Goal: Task Accomplishment & Management: Manage account settings

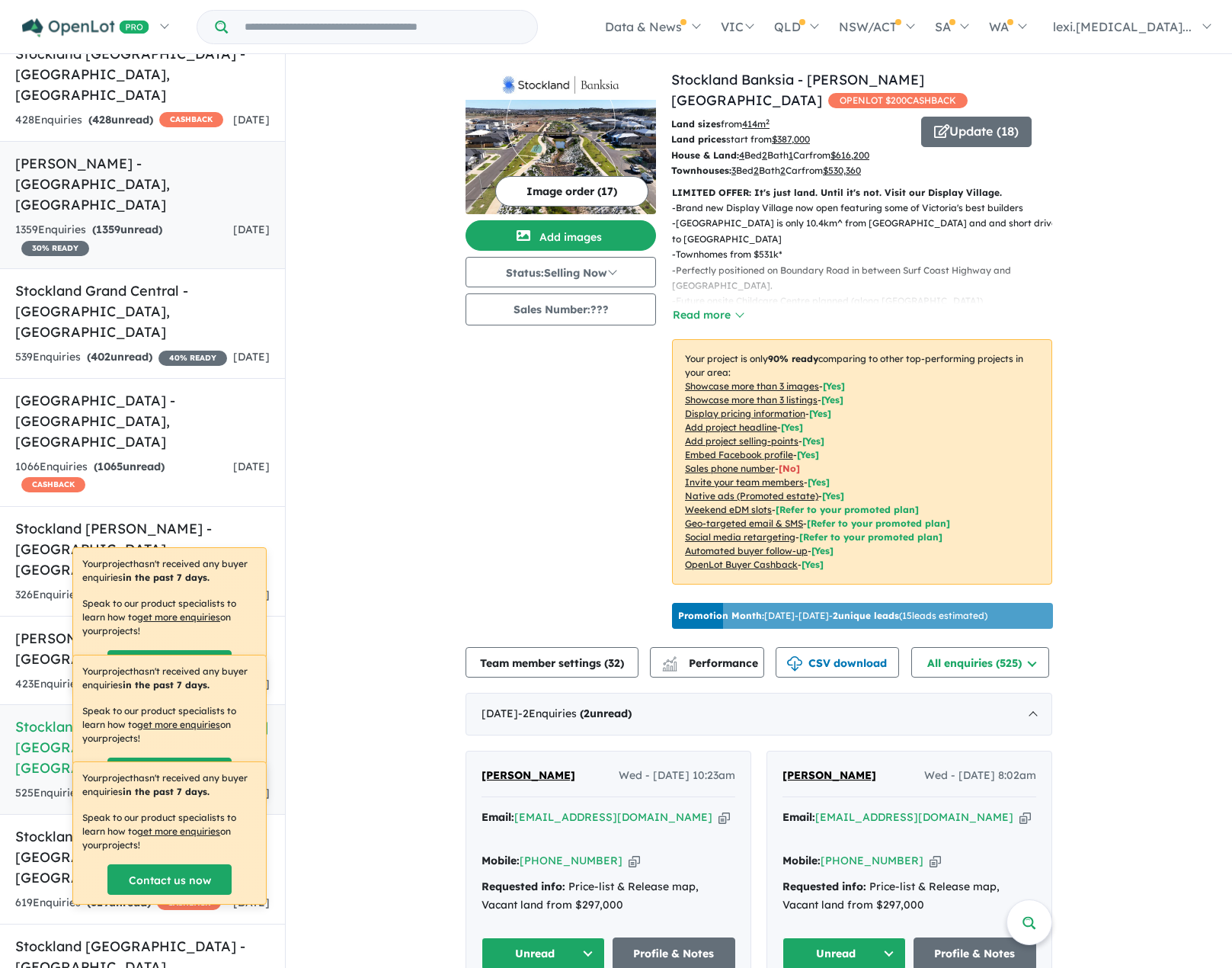
scroll to position [414, 0]
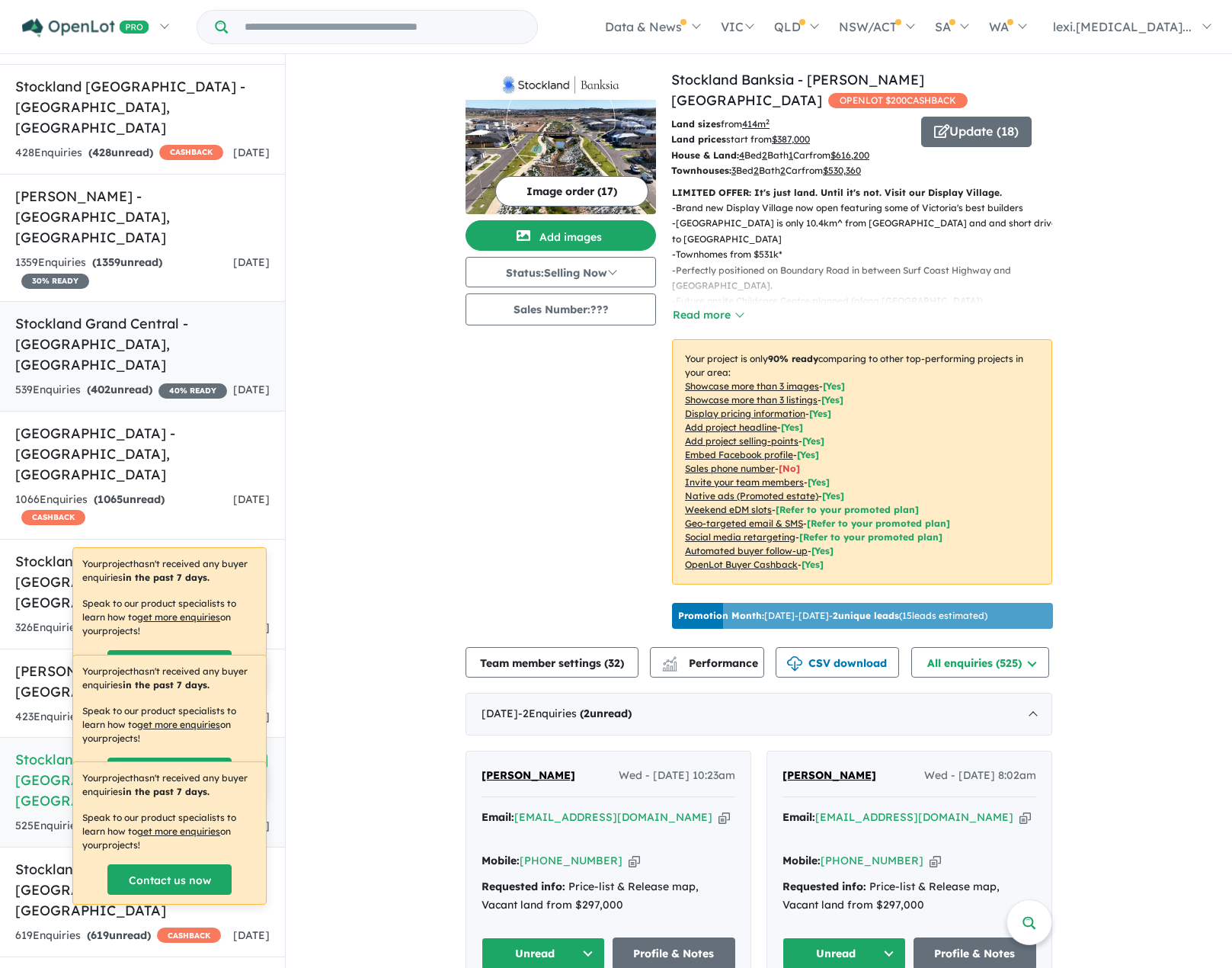
click at [165, 313] on h5 "Stockland Grand Central - [GEOGRAPHIC_DATA] , [GEOGRAPHIC_DATA]" at bounding box center [142, 344] width 254 height 62
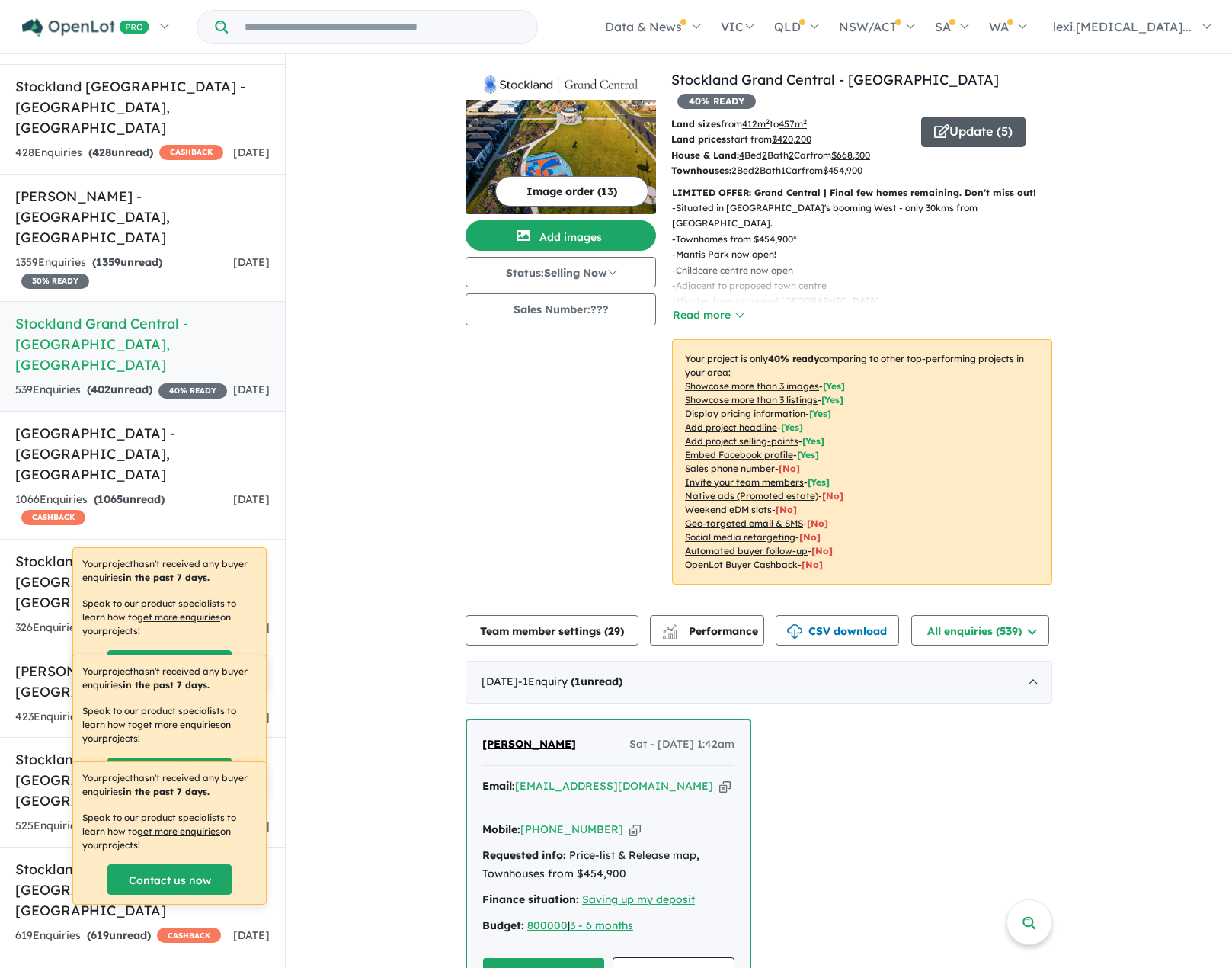
click at [961, 122] on button "Update ( 5 )" at bounding box center [973, 131] width 104 height 30
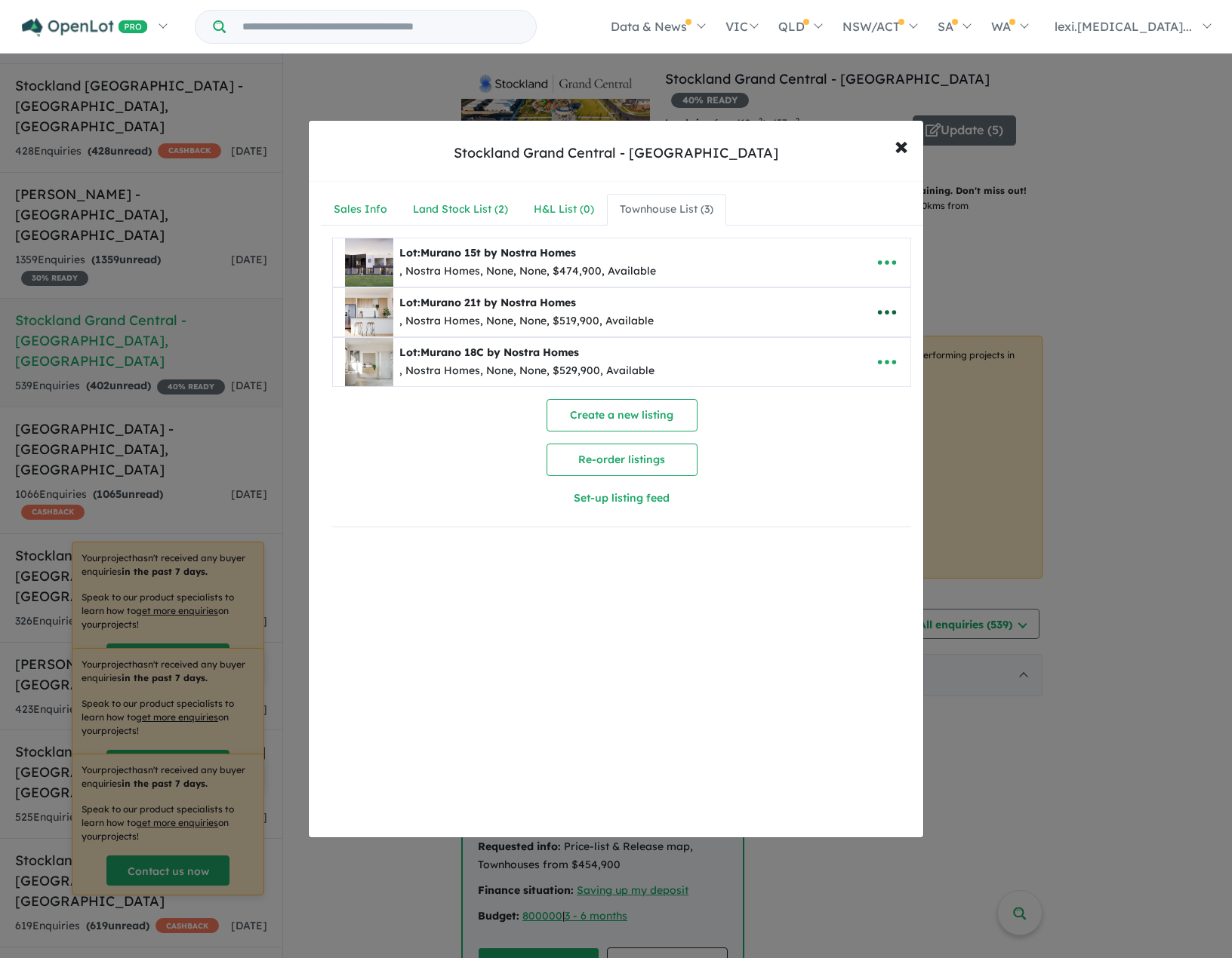
click at [880, 310] on icon "button" at bounding box center [886, 312] width 23 height 23
click at [862, 386] on link "Remove" at bounding box center [854, 384] width 112 height 34
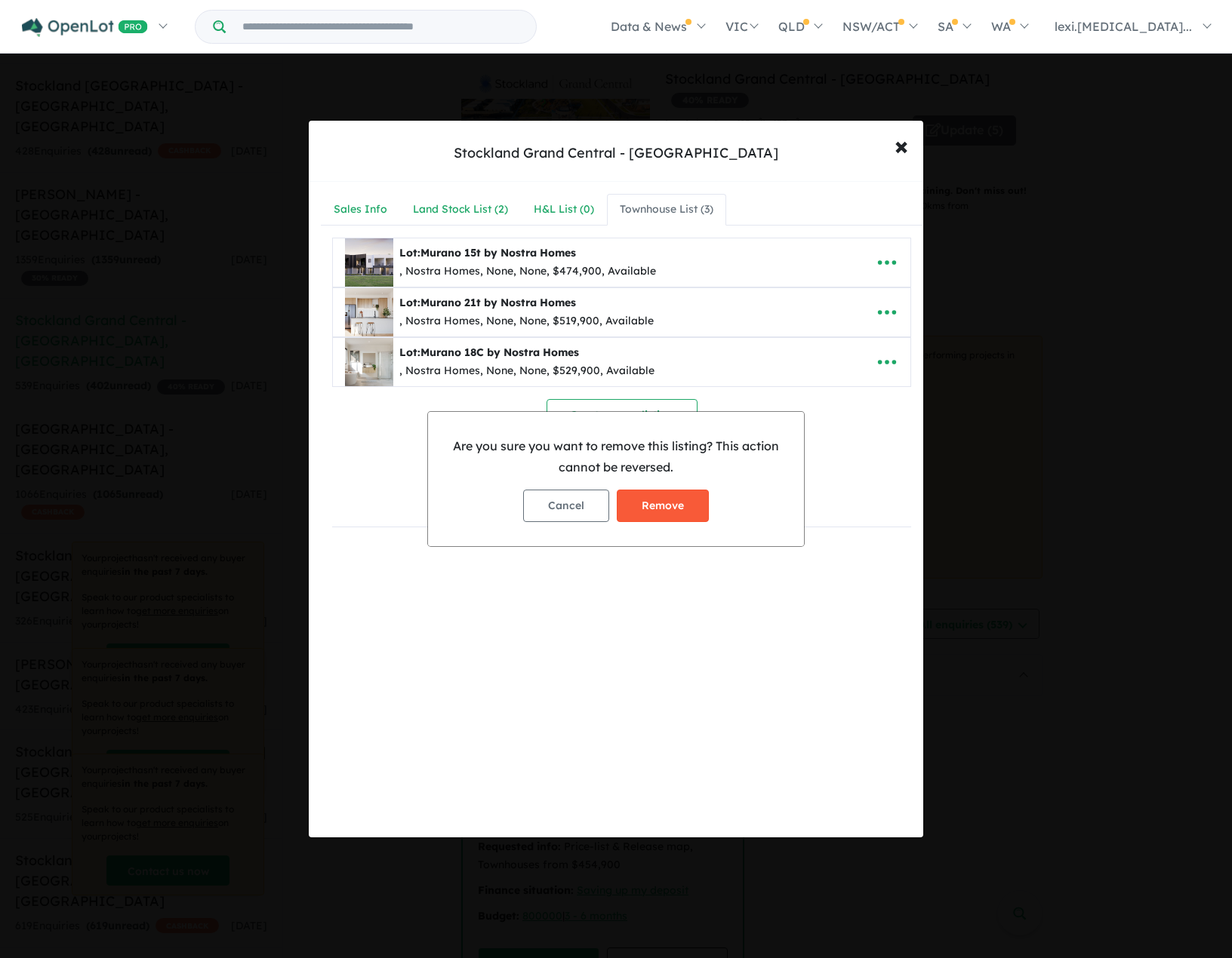
click at [687, 503] on button "Remove" at bounding box center [663, 506] width 92 height 33
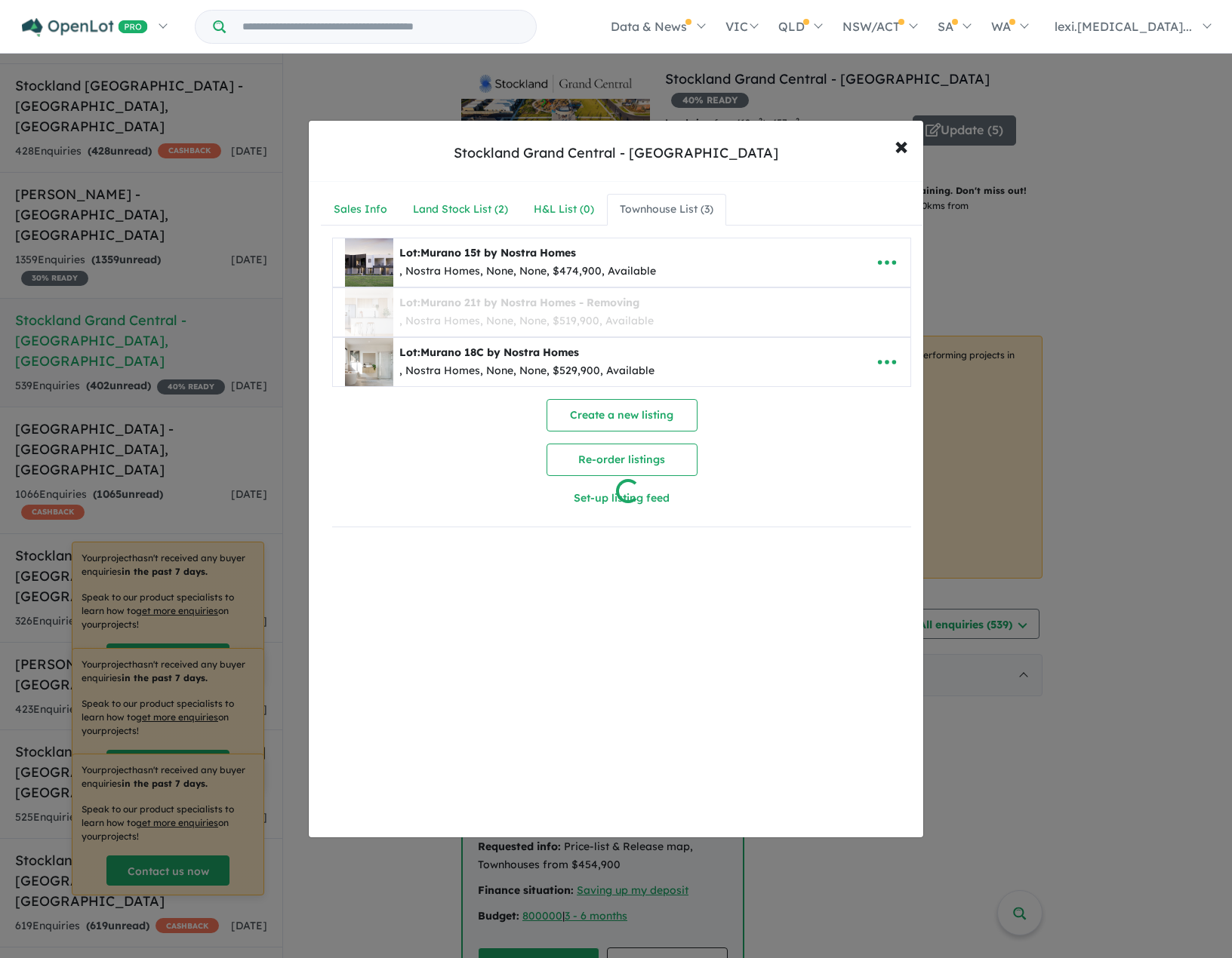
click at [884, 355] on div at bounding box center [616, 479] width 1232 height 958
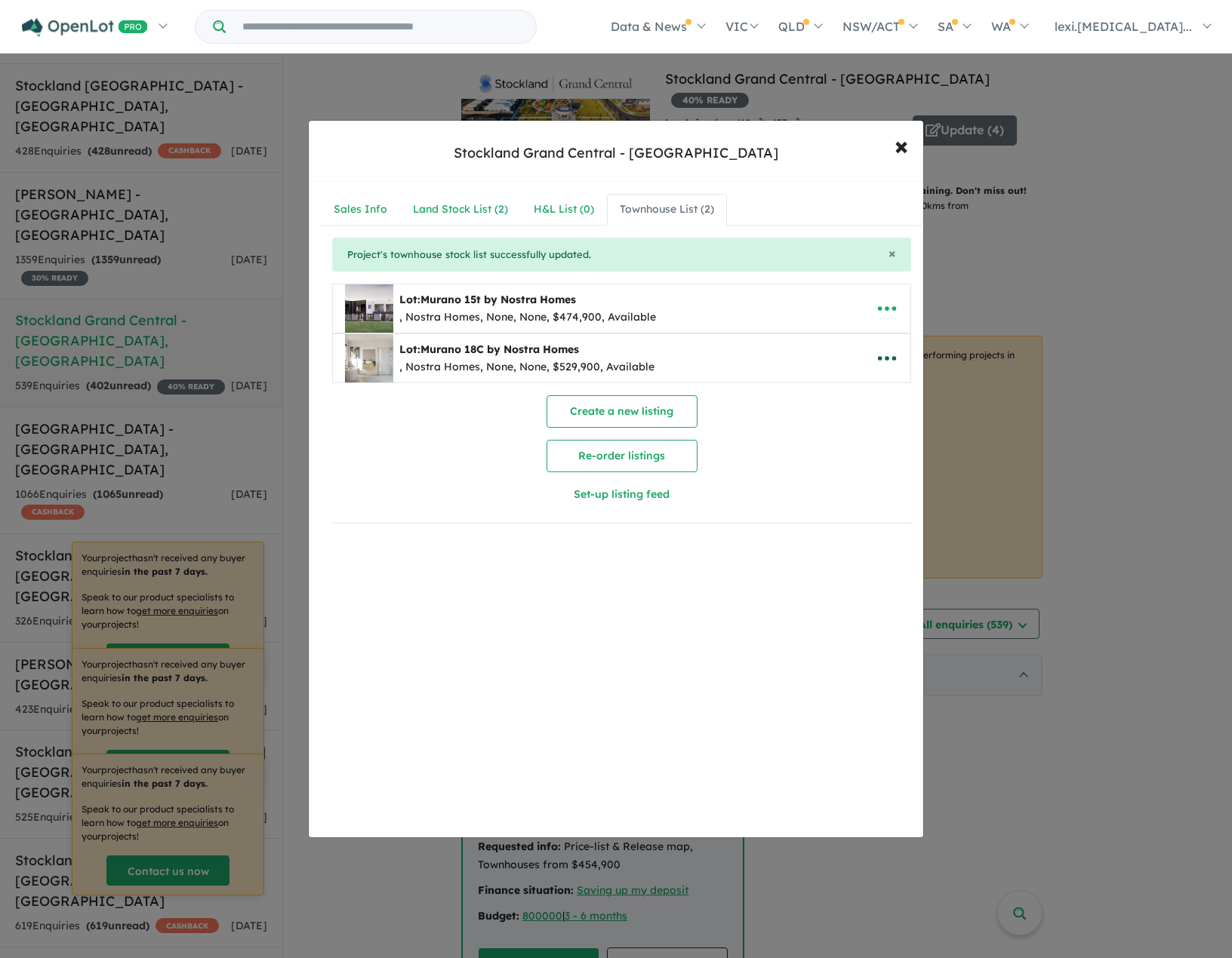
click at [876, 360] on icon "button" at bounding box center [886, 358] width 23 height 23
click at [856, 431] on link "Remove" at bounding box center [854, 430] width 112 height 34
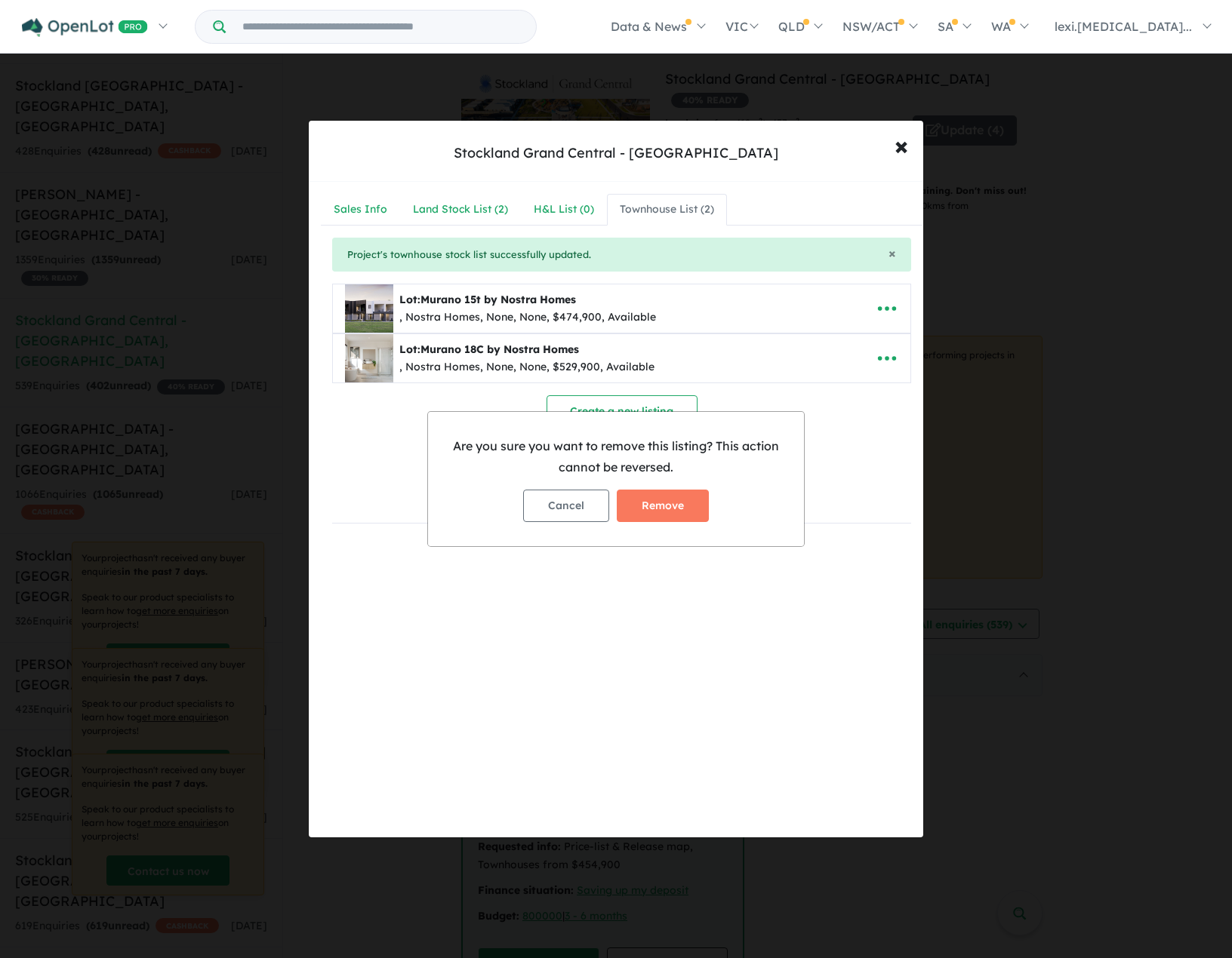
drag, startPoint x: 666, startPoint y: 504, endPoint x: 663, endPoint y: 520, distance: 16.3
click at [666, 505] on button "Remove" at bounding box center [663, 506] width 92 height 33
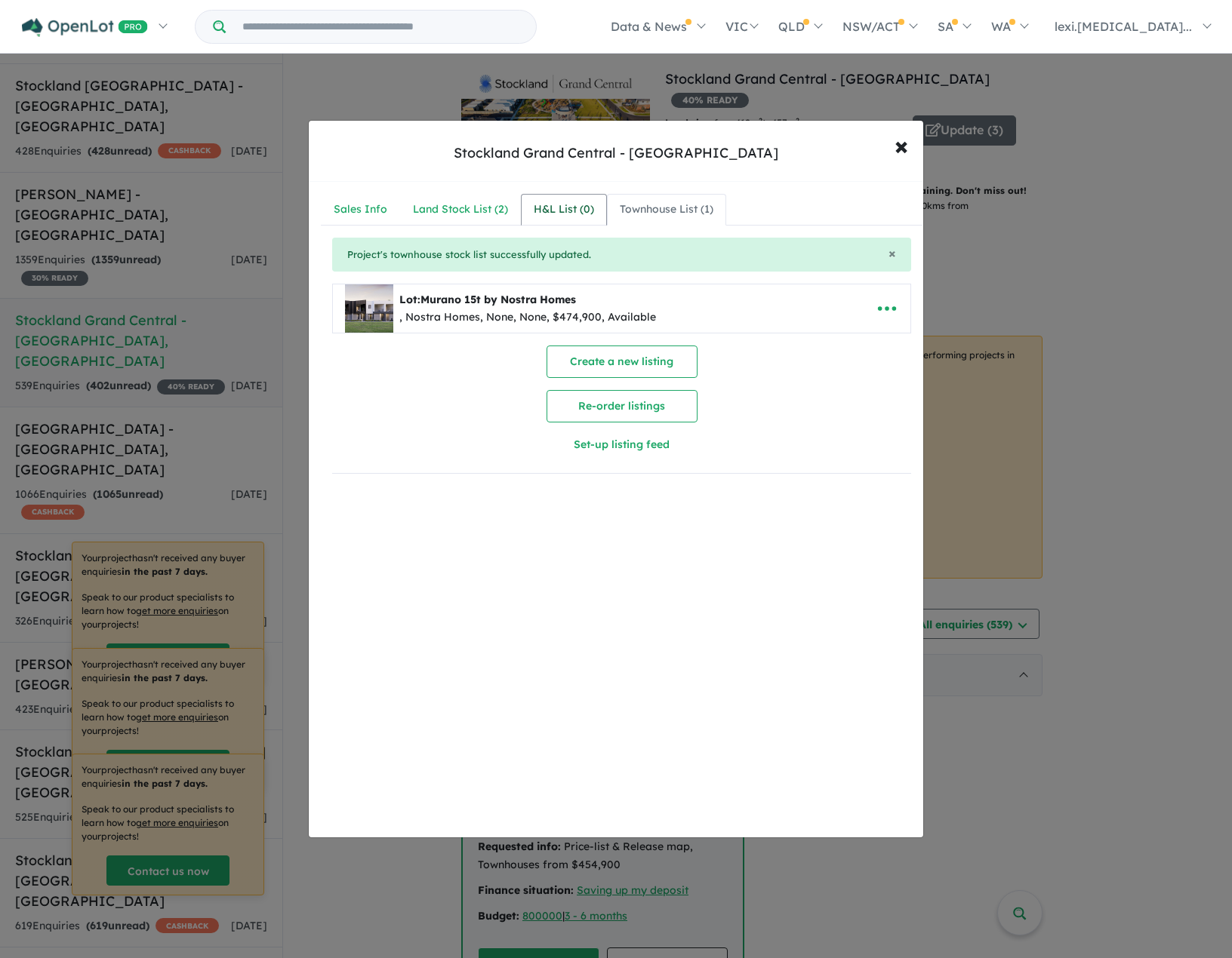
click at [556, 216] on div "H&L List ( 0 )" at bounding box center [564, 209] width 61 height 18
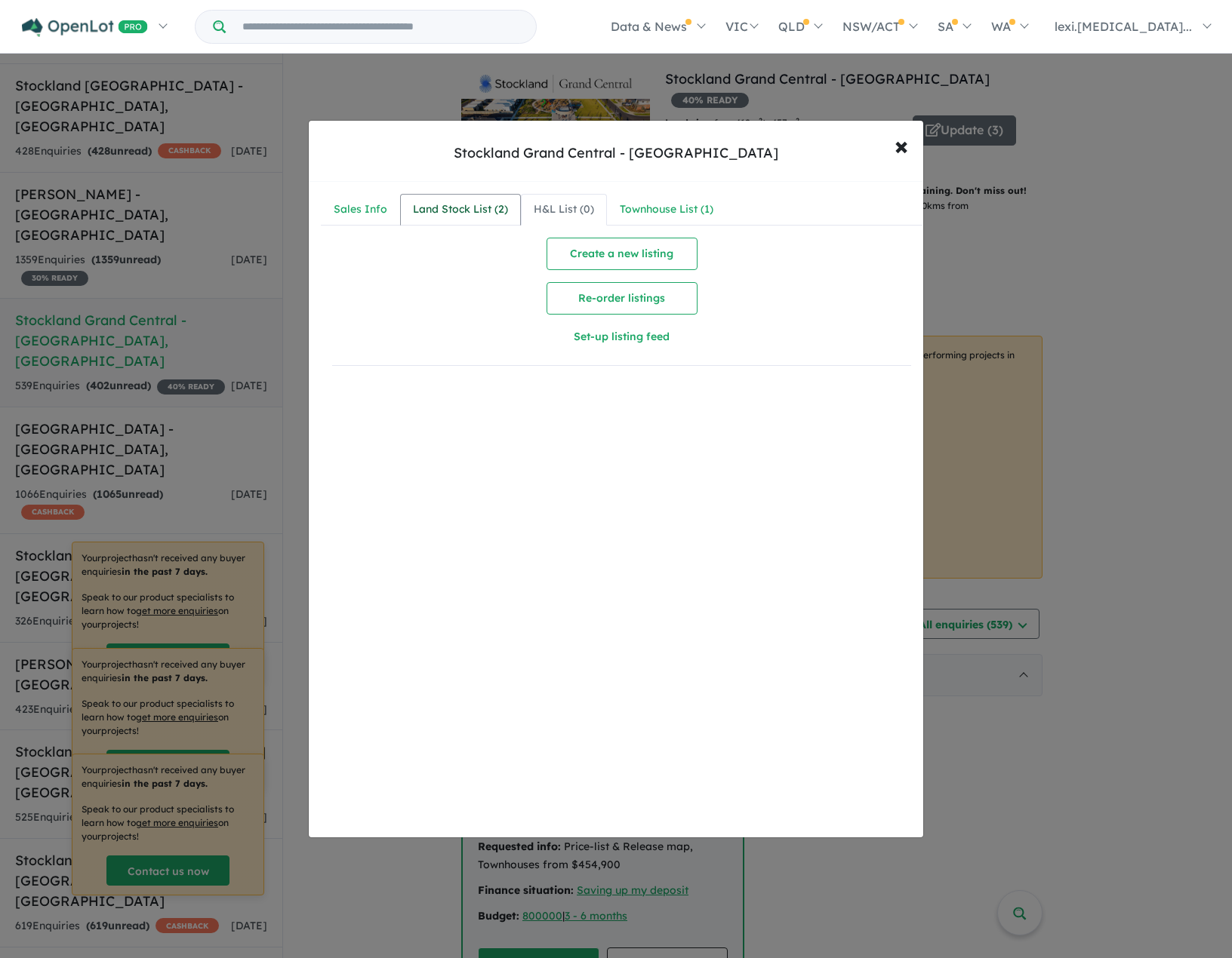
click at [462, 219] on link "Land Stock List ( 2 )" at bounding box center [461, 209] width 121 height 32
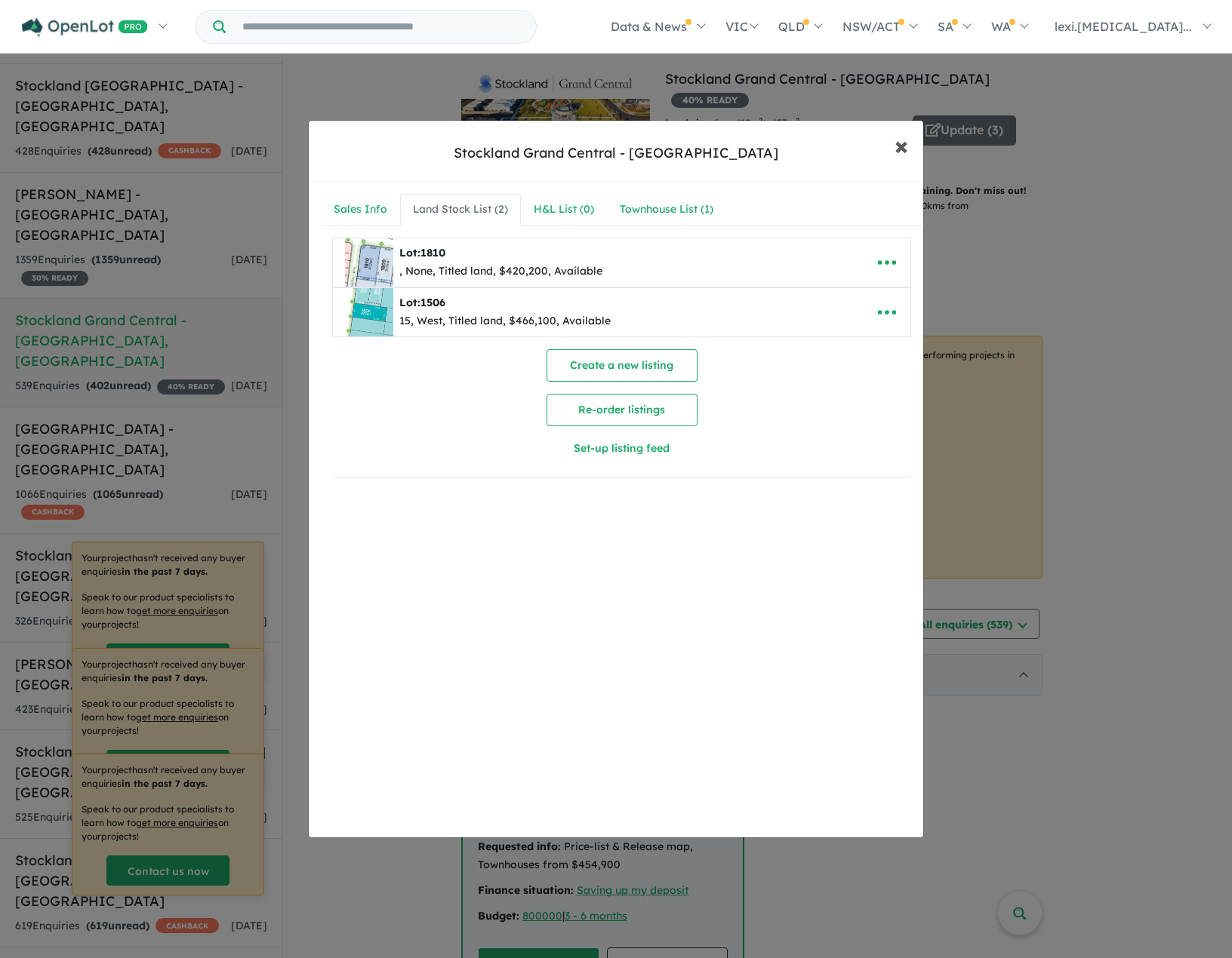
click at [898, 138] on span "×" at bounding box center [901, 145] width 14 height 33
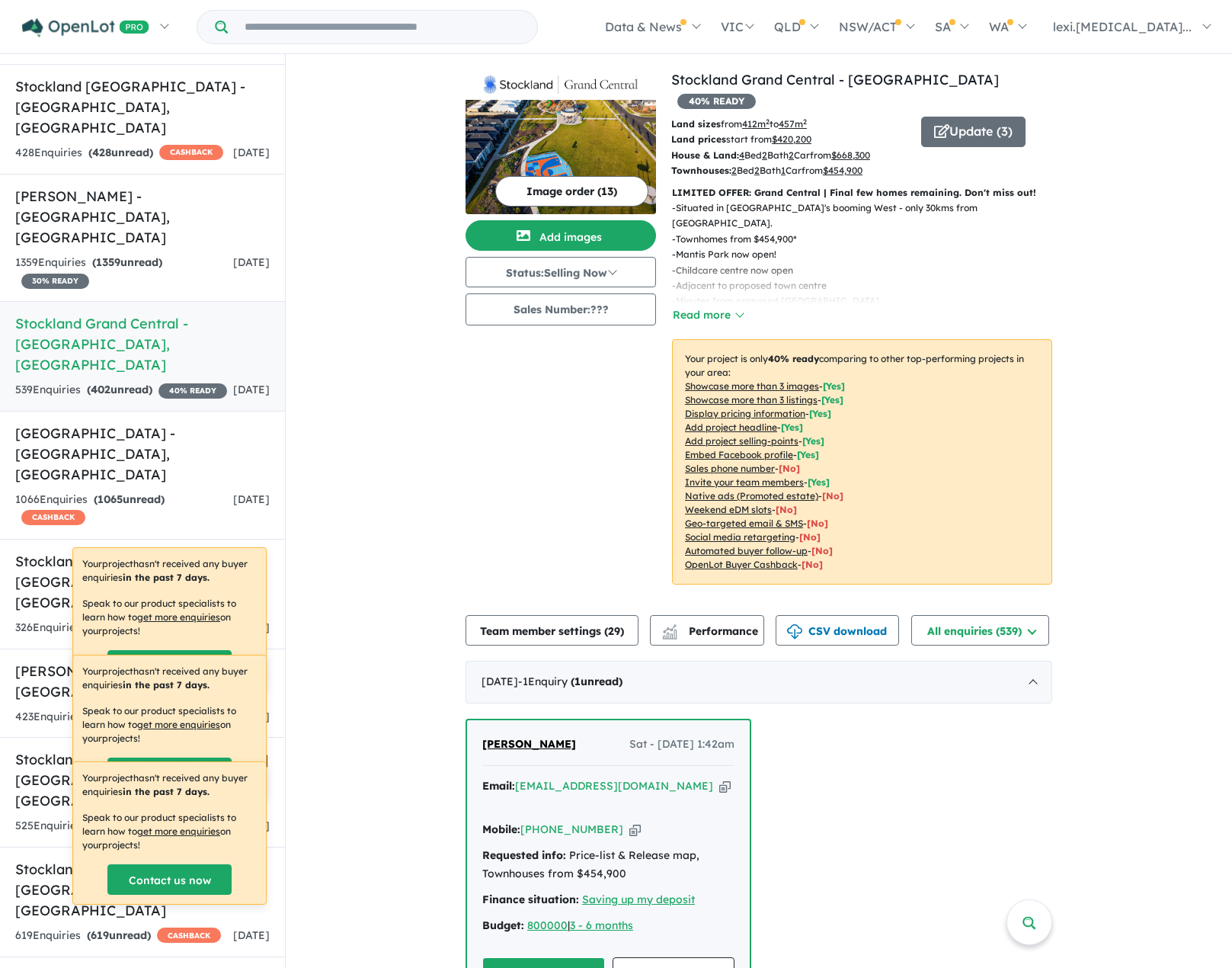
click at [554, 442] on div "Image order ( 13 ) Add images Status: Selling Now In Planning Coming Soon Selli…" at bounding box center [569, 336] width 206 height 534
click at [532, 469] on div "Image order ( 13 ) Add images Status: Selling Now In Planning Coming Soon Selli…" at bounding box center [569, 336] width 206 height 534
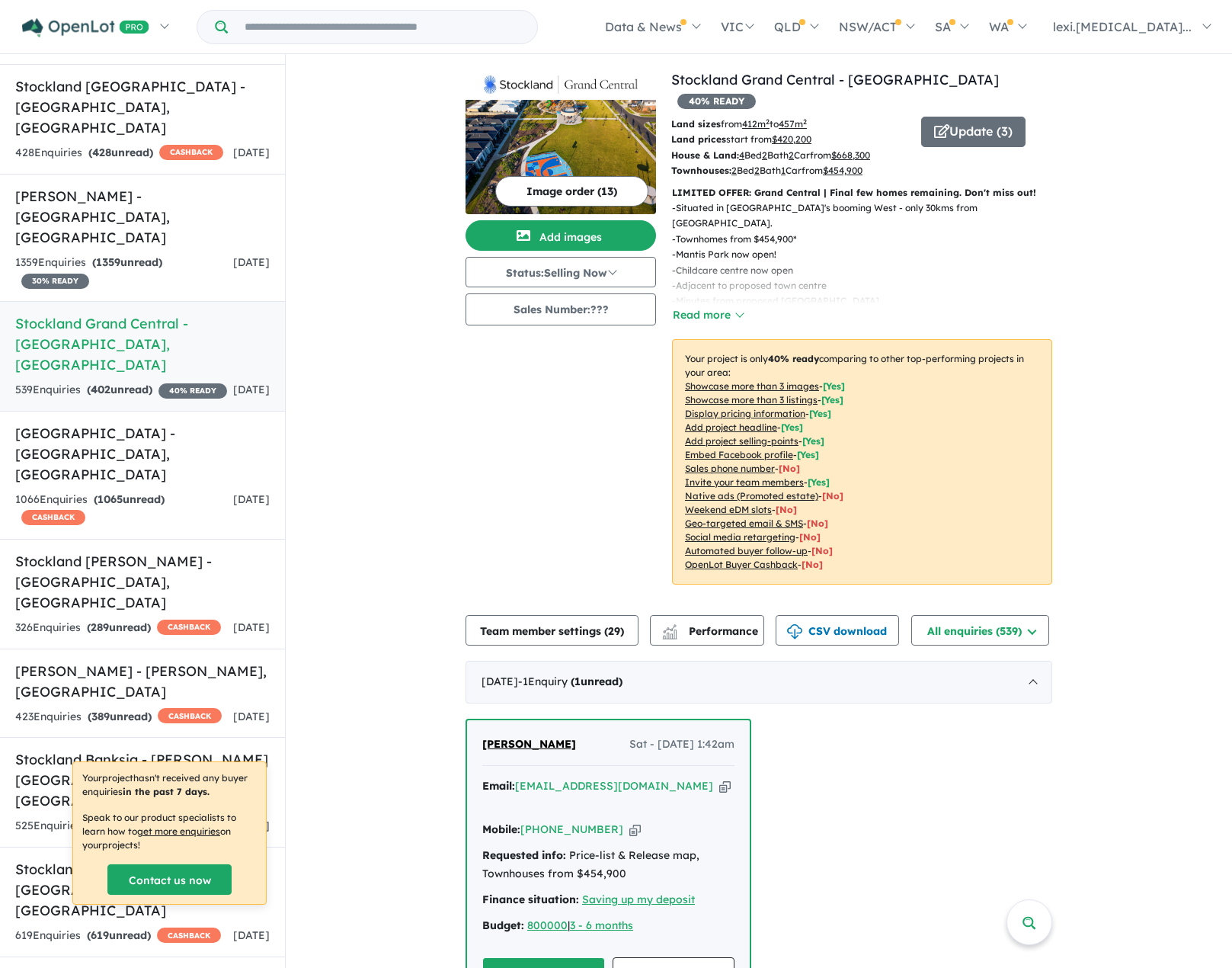
click at [491, 516] on div "Image order ( 13 ) Add images Status: Selling Now In Planning Coming Soon Selli…" at bounding box center [569, 336] width 206 height 534
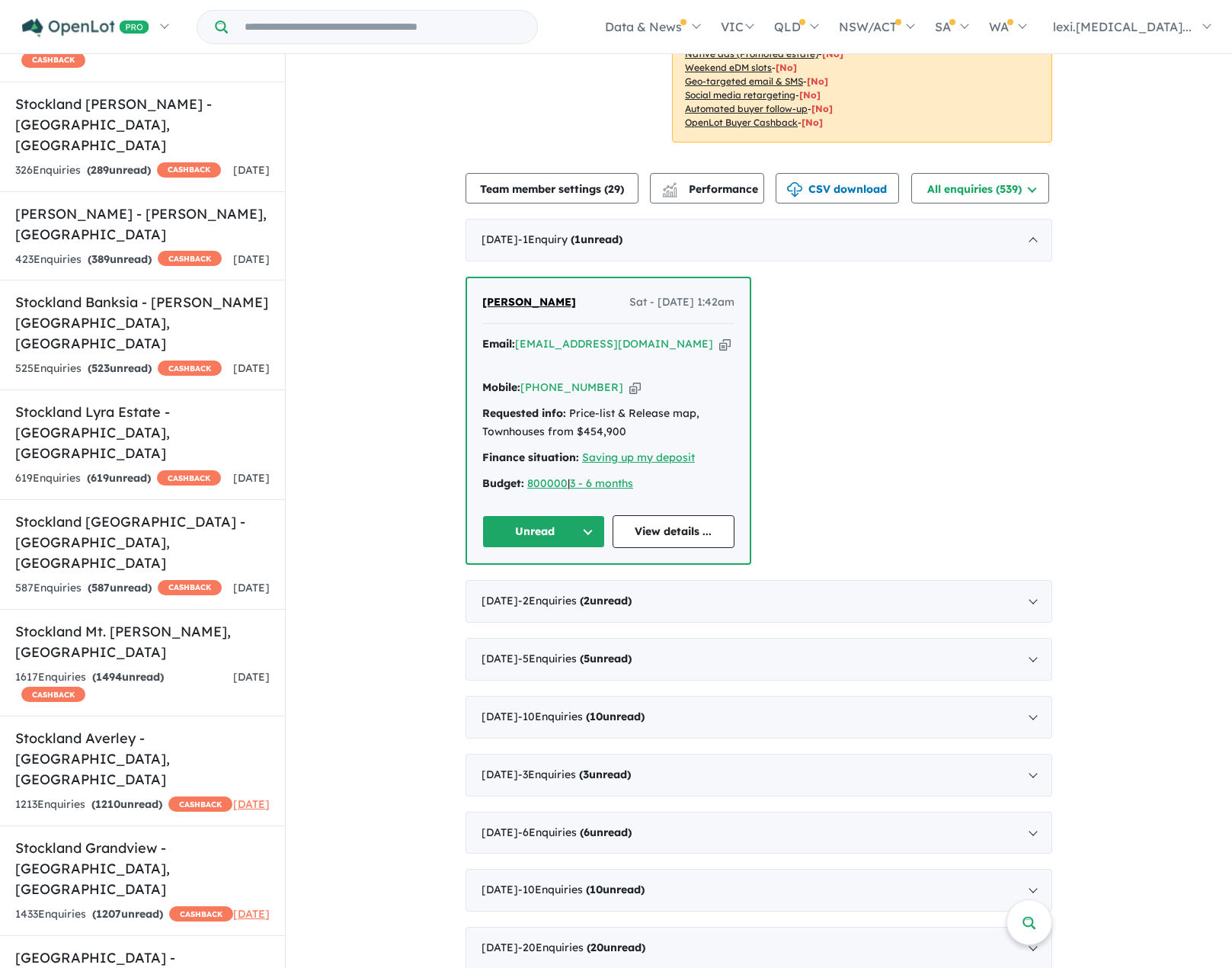
scroll to position [457, 0]
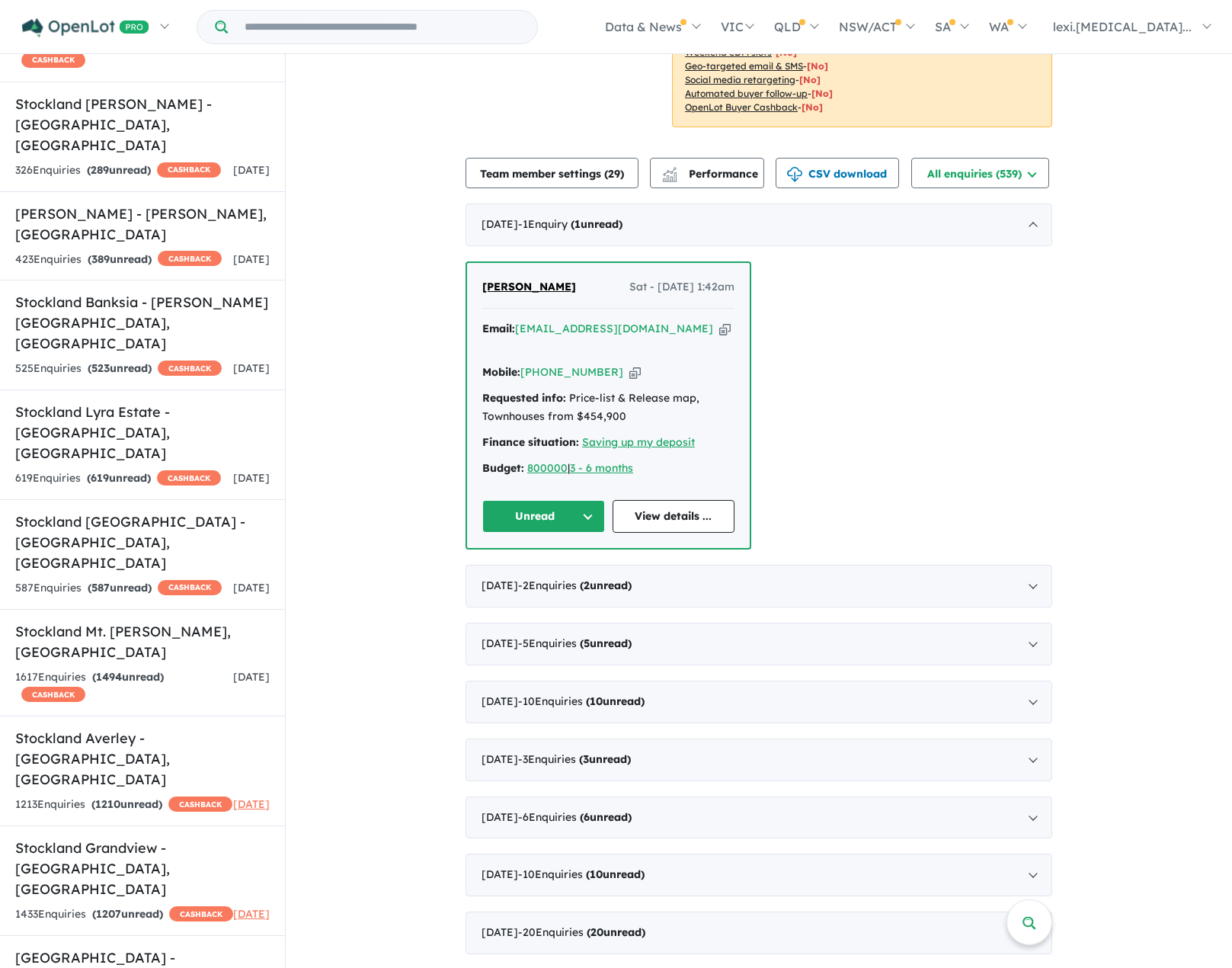
drag, startPoint x: 399, startPoint y: 175, endPoint x: 215, endPoint y: 19, distance: 241.2
